Goal: Task Accomplishment & Management: Complete application form

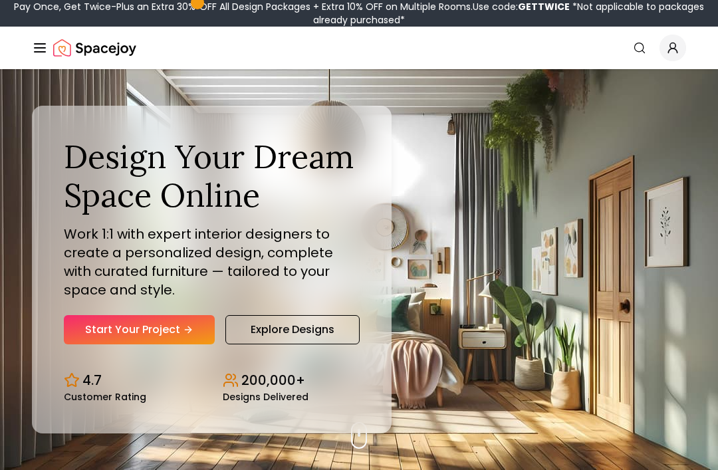
click at [156, 344] on link "Start Your Project" at bounding box center [139, 329] width 151 height 29
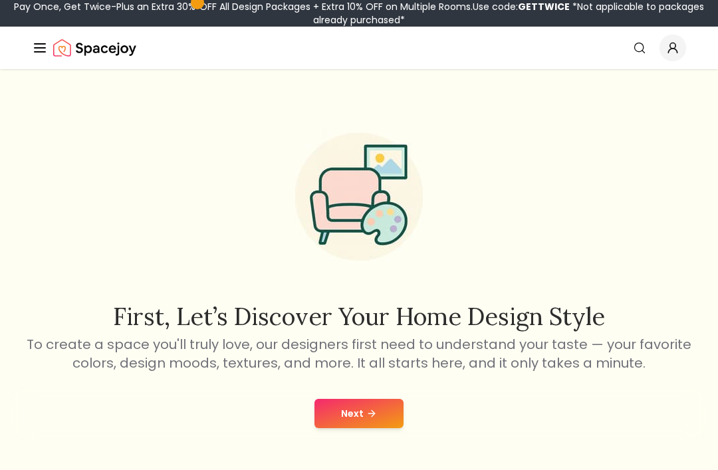
click at [382, 417] on button "Next" at bounding box center [358, 413] width 89 height 29
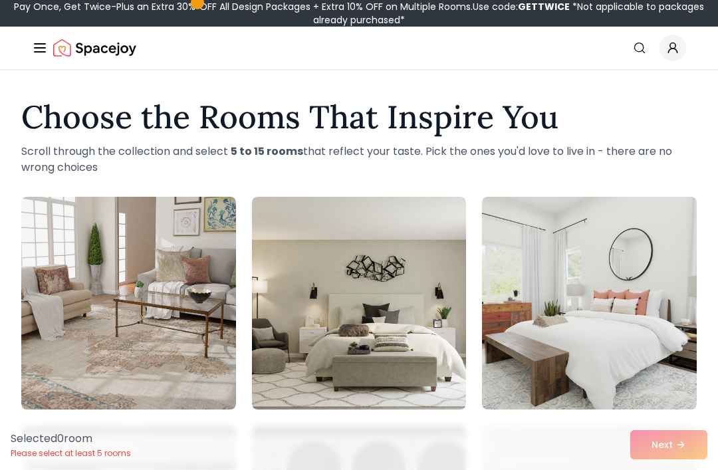
click at [561, 296] on img at bounding box center [589, 303] width 215 height 213
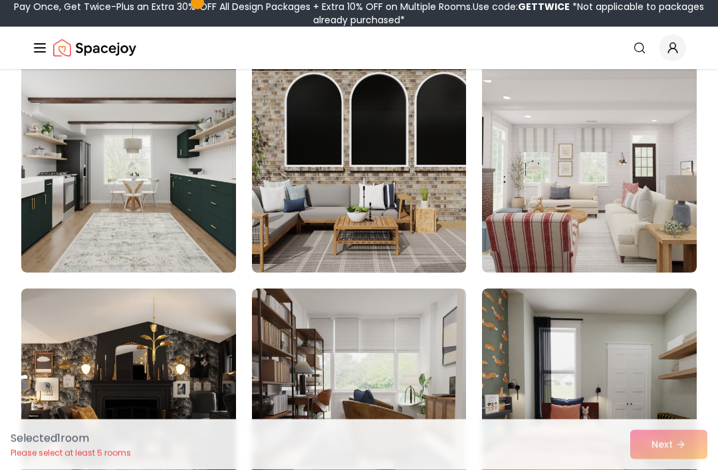
scroll to position [366, 0]
click at [395, 215] on img at bounding box center [359, 166] width 215 height 213
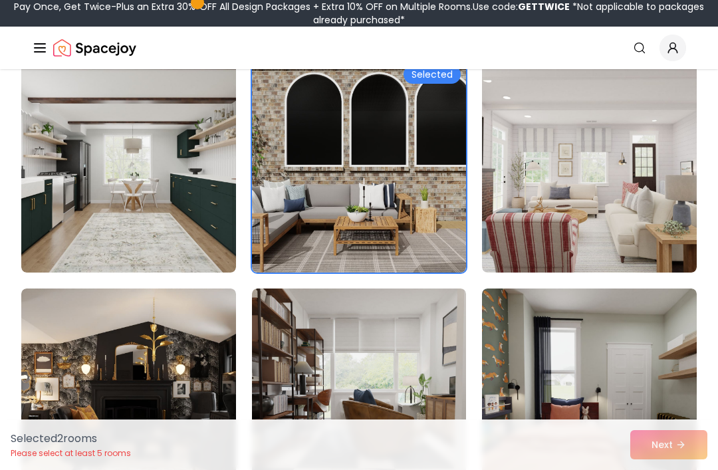
click at [193, 393] on img at bounding box center [128, 394] width 215 height 213
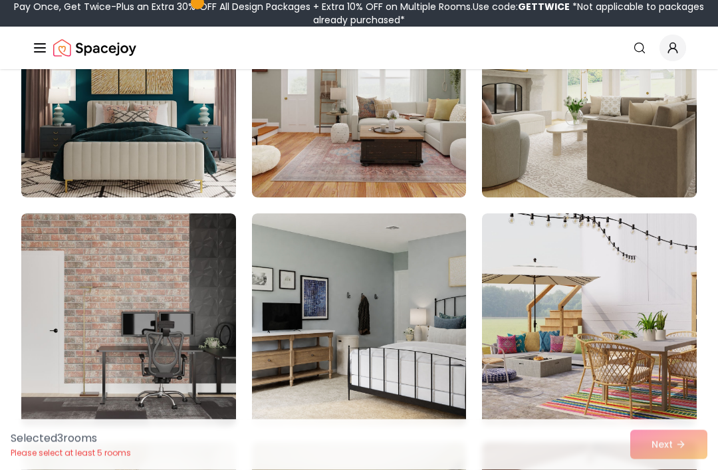
scroll to position [897, 0]
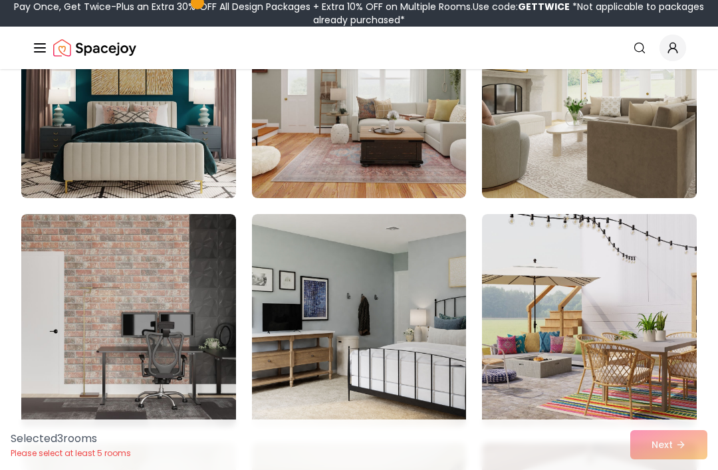
click at [378, 348] on img at bounding box center [359, 320] width 215 height 213
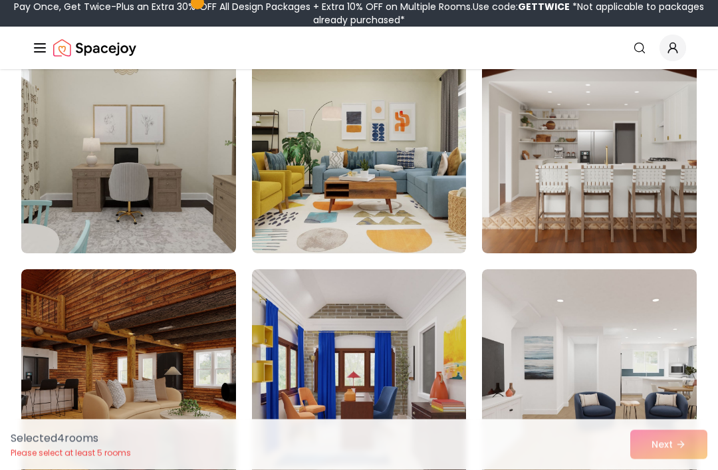
scroll to position [1299, 0]
click at [618, 161] on img at bounding box center [589, 147] width 215 height 213
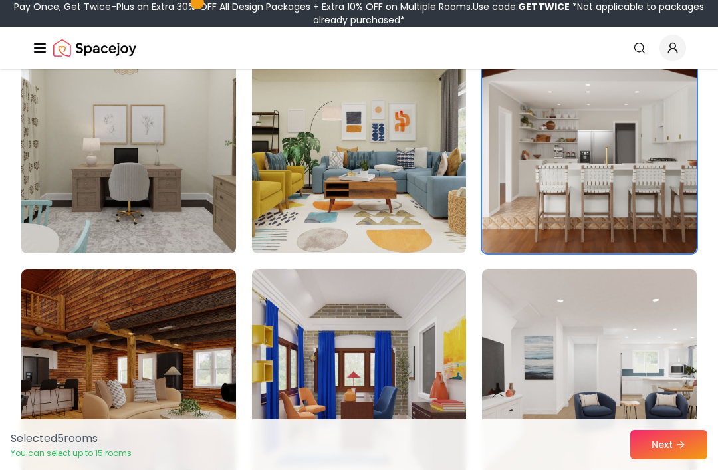
click at [163, 374] on img at bounding box center [128, 375] width 215 height 213
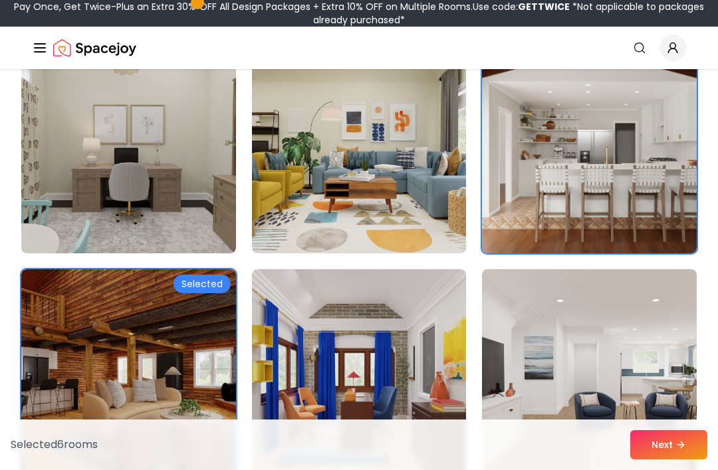
click at [663, 459] on button "Next" at bounding box center [668, 444] width 77 height 29
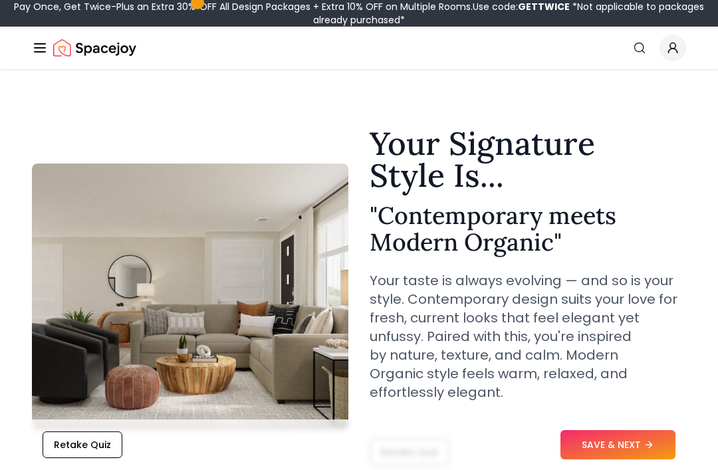
click at [623, 447] on button "SAVE & NEXT" at bounding box center [617, 444] width 115 height 29
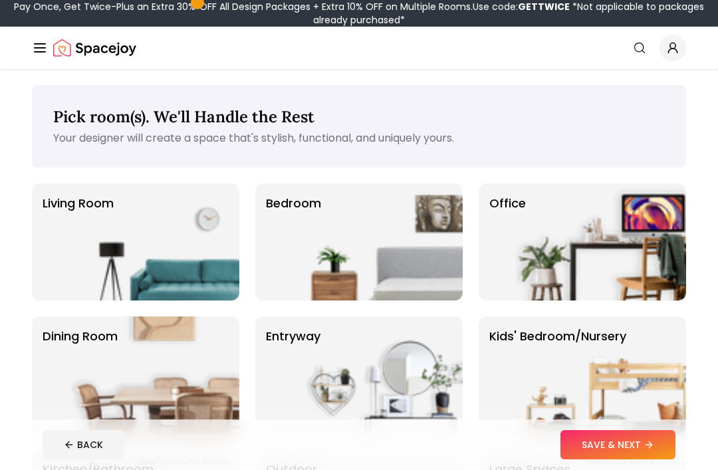
click at [347, 260] on img at bounding box center [377, 241] width 170 height 117
